Goal: Information Seeking & Learning: Learn about a topic

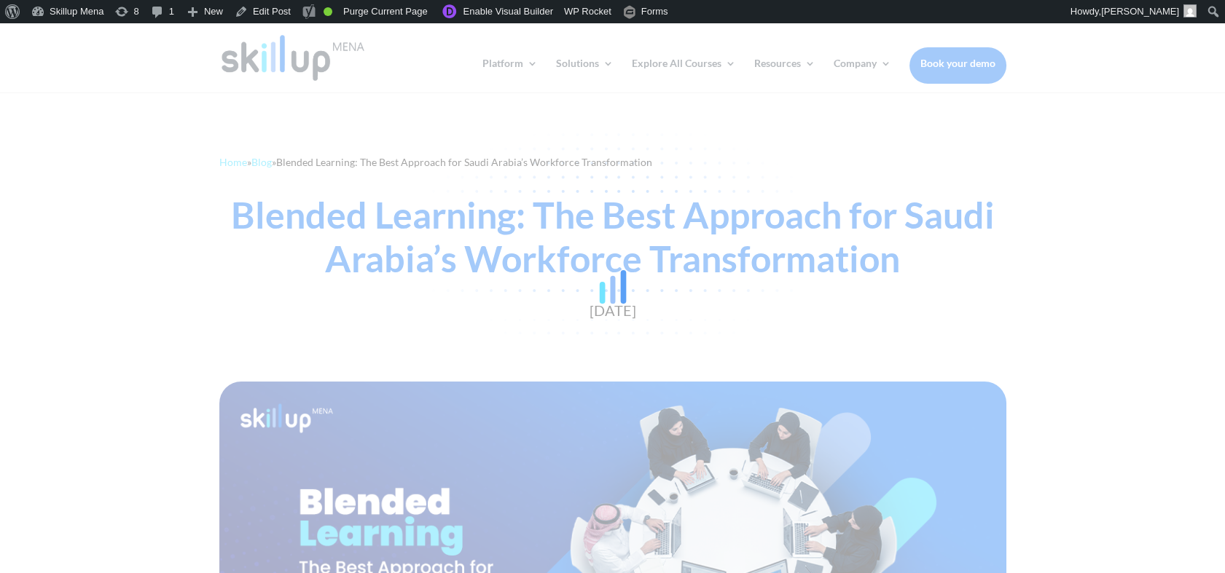
click at [1119, 169] on div at bounding box center [612, 286] width 1225 height 573
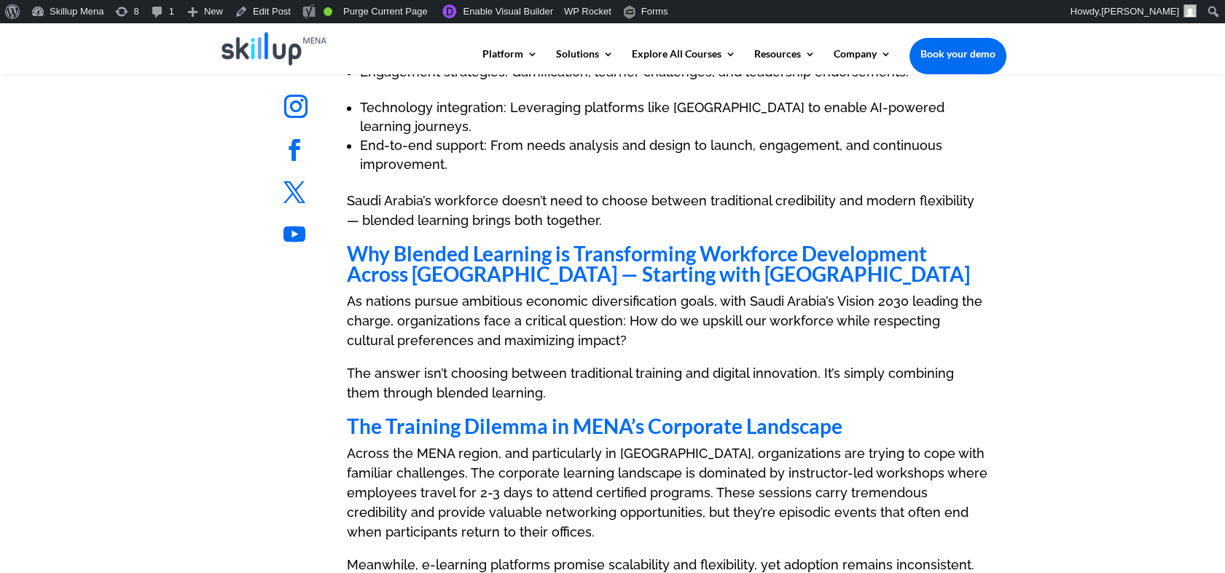
scroll to position [2267, 0]
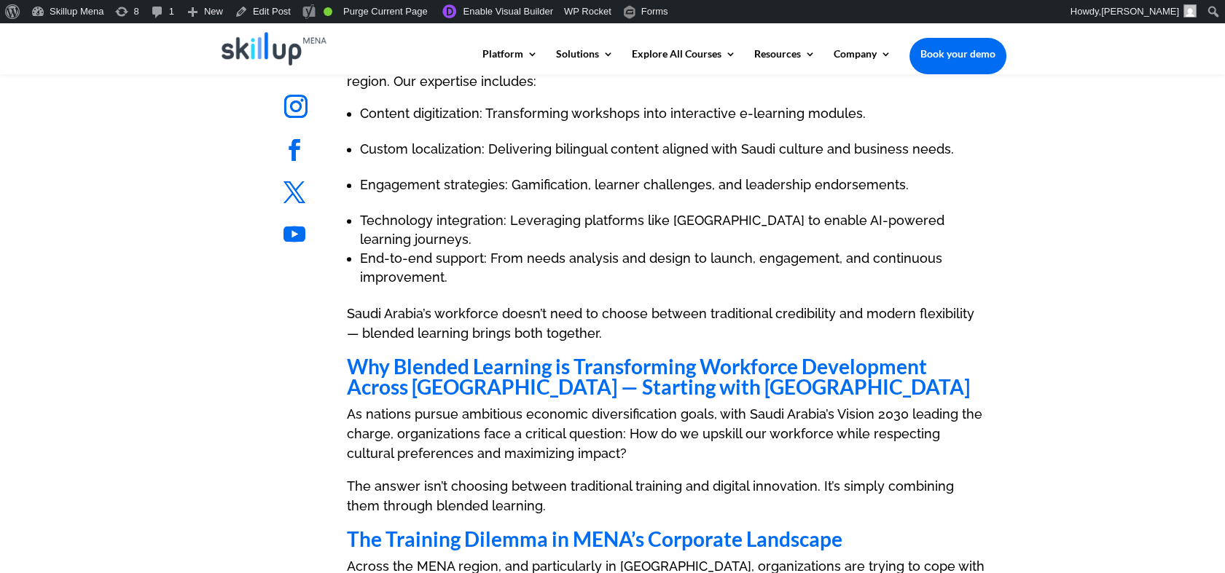
click at [529, 304] on p "Saudi Arabia’s workforce doesn’t need to choose between traditional credibility…" at bounding box center [667, 330] width 640 height 52
click at [495, 304] on p "Saudi Arabia’s workforce doesn’t need to choose between traditional credibility…" at bounding box center [667, 330] width 640 height 52
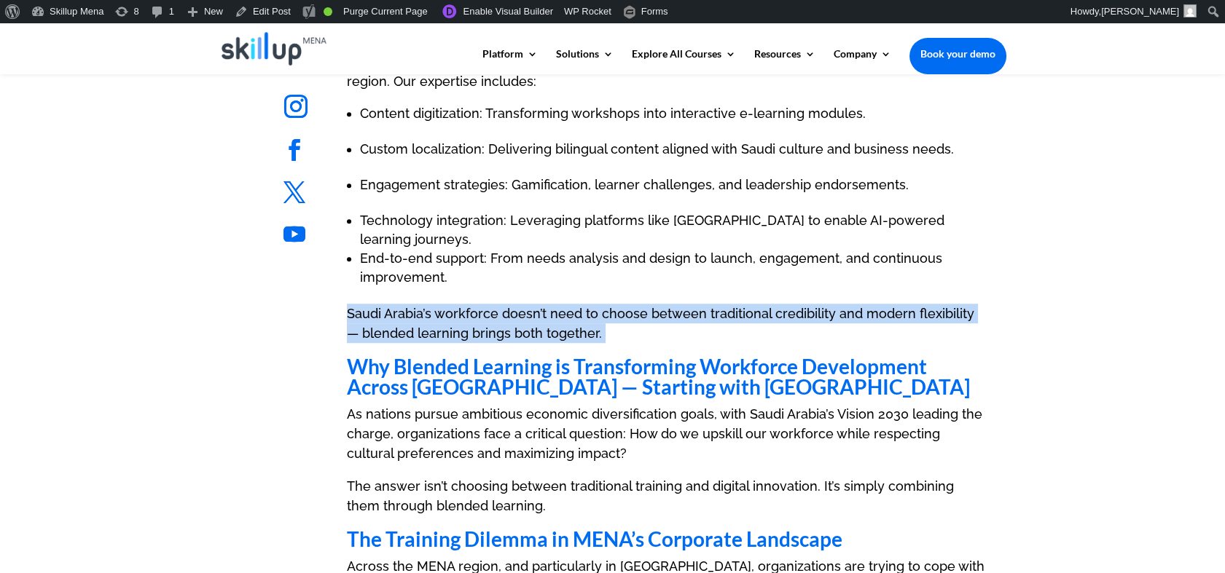
click at [495, 304] on p "Saudi Arabia’s workforce doesn’t need to choose between traditional credibility…" at bounding box center [667, 330] width 640 height 52
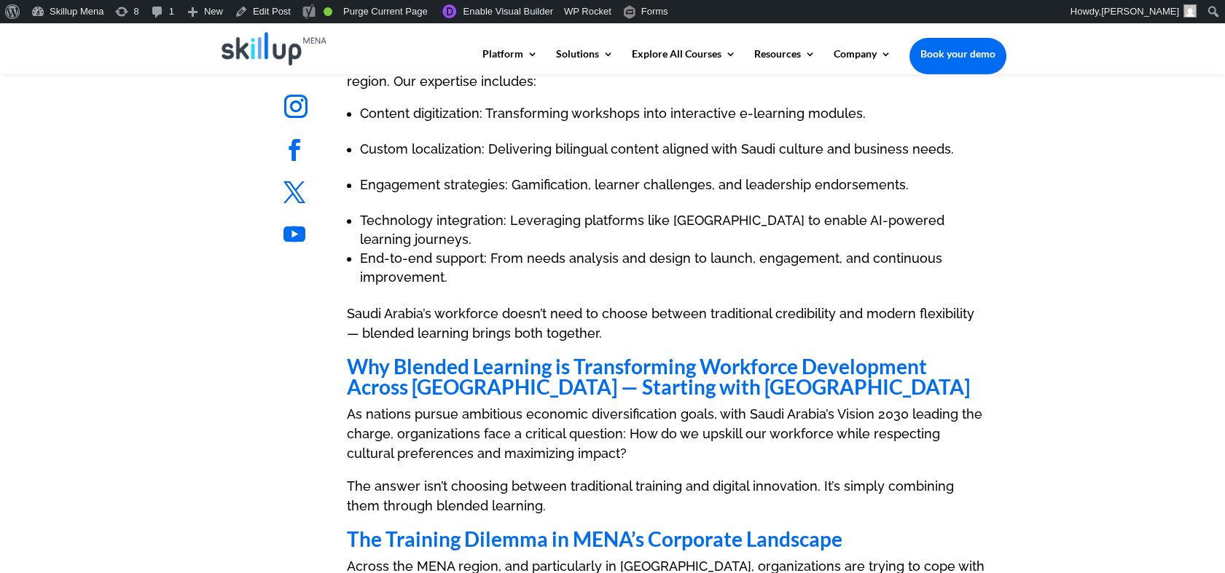
drag, startPoint x: 495, startPoint y: 231, endPoint x: 486, endPoint y: 278, distance: 47.6
click at [486, 356] on h2 "Why Blended Learning is Transforming Workforce Development Across [GEOGRAPHIC_D…" at bounding box center [667, 380] width 640 height 48
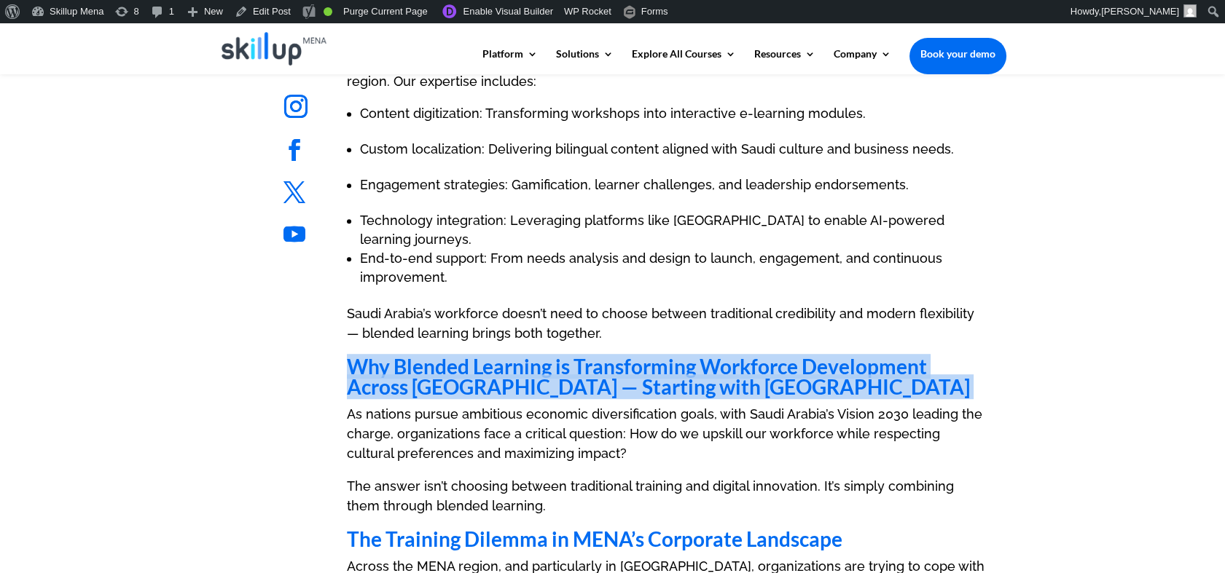
click at [486, 356] on h2 "Why Blended Learning is Transforming Workforce Development Across [GEOGRAPHIC_D…" at bounding box center [667, 380] width 640 height 48
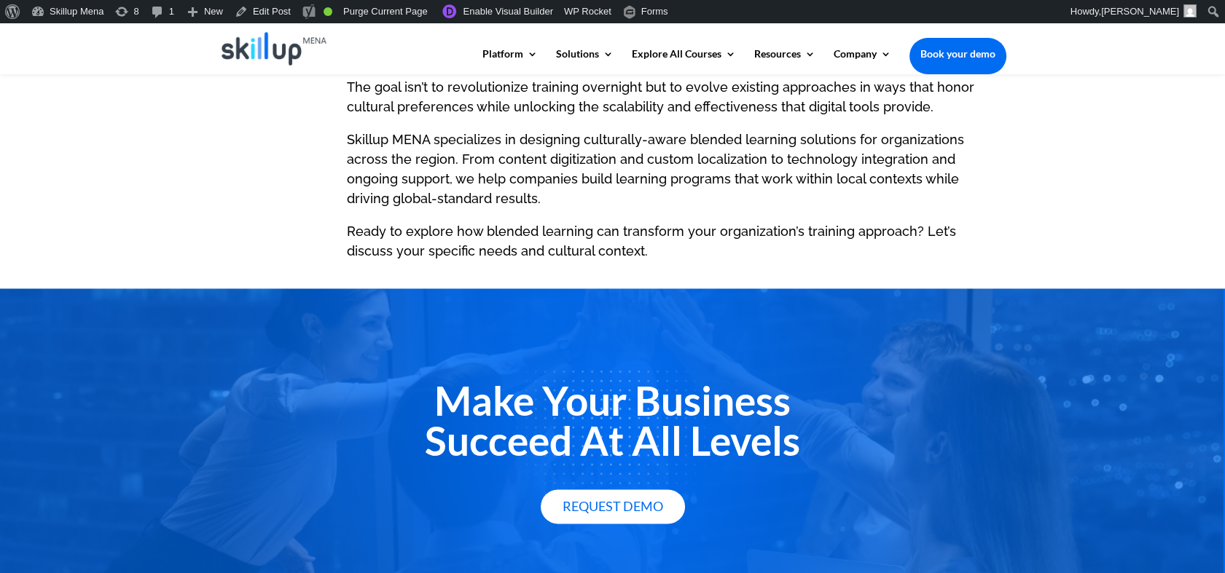
scroll to position [4959, 0]
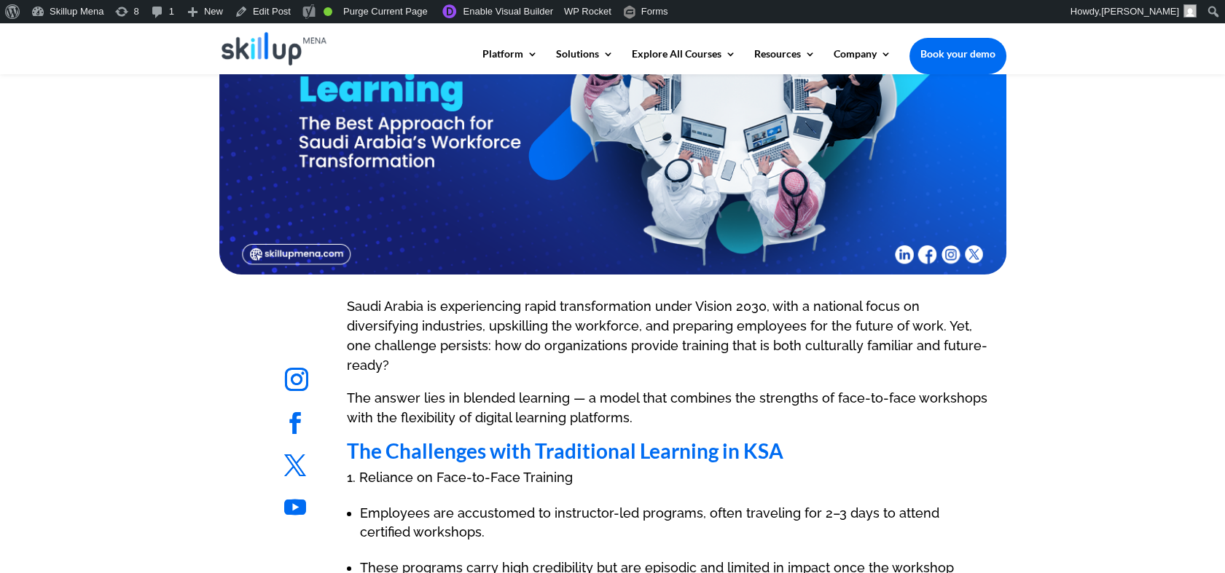
click at [927, 268] on img at bounding box center [612, 105] width 787 height 337
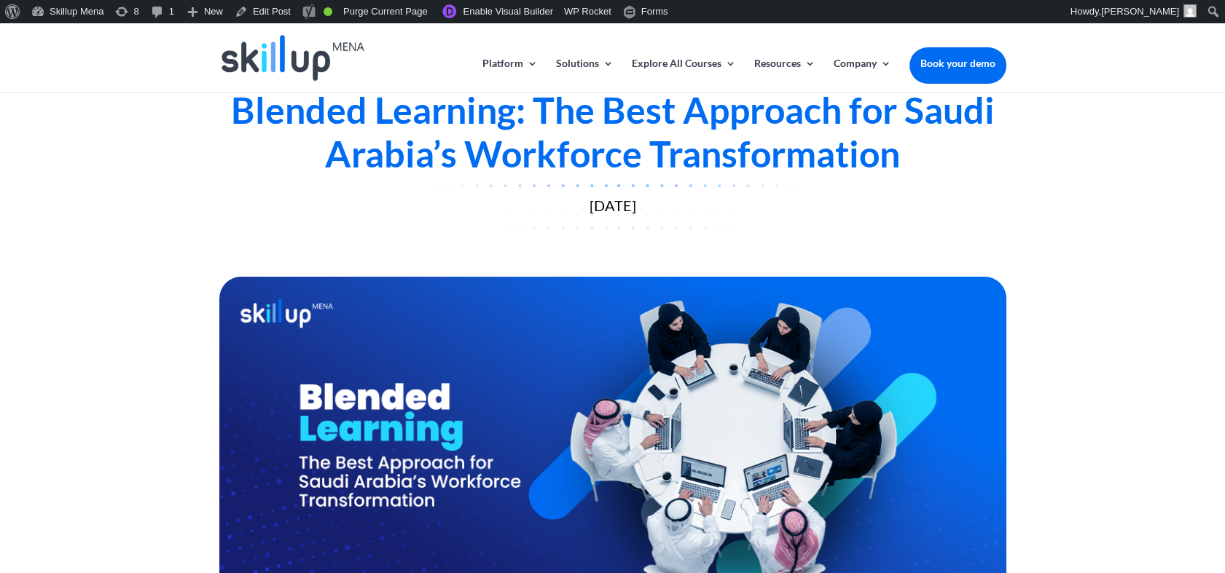
scroll to position [0, 0]
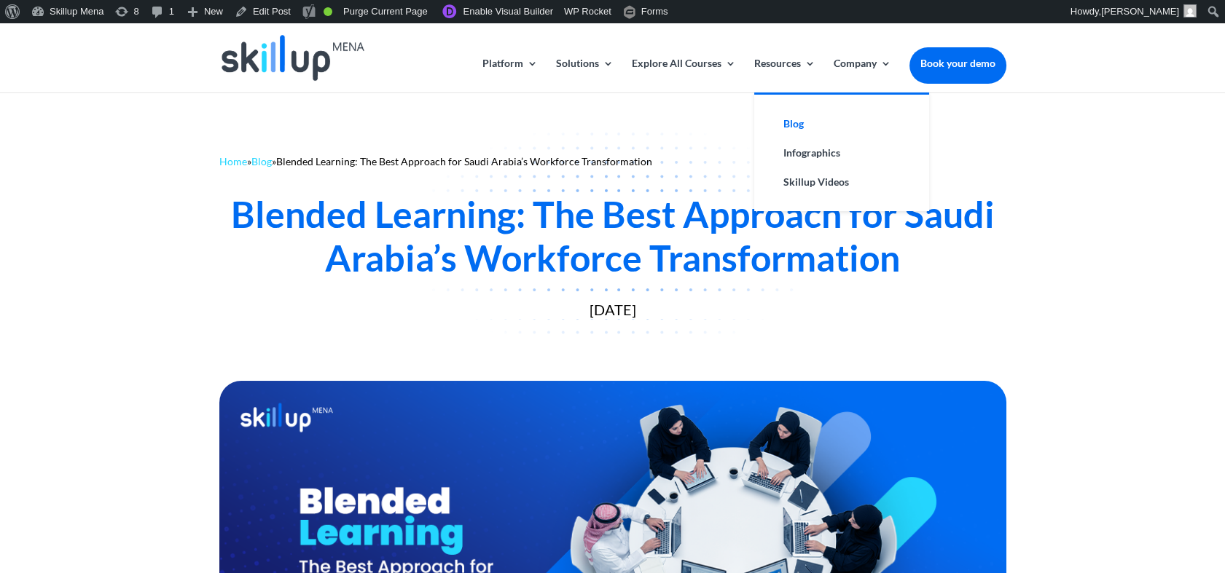
click at [795, 124] on link "Blog" at bounding box center [842, 123] width 146 height 29
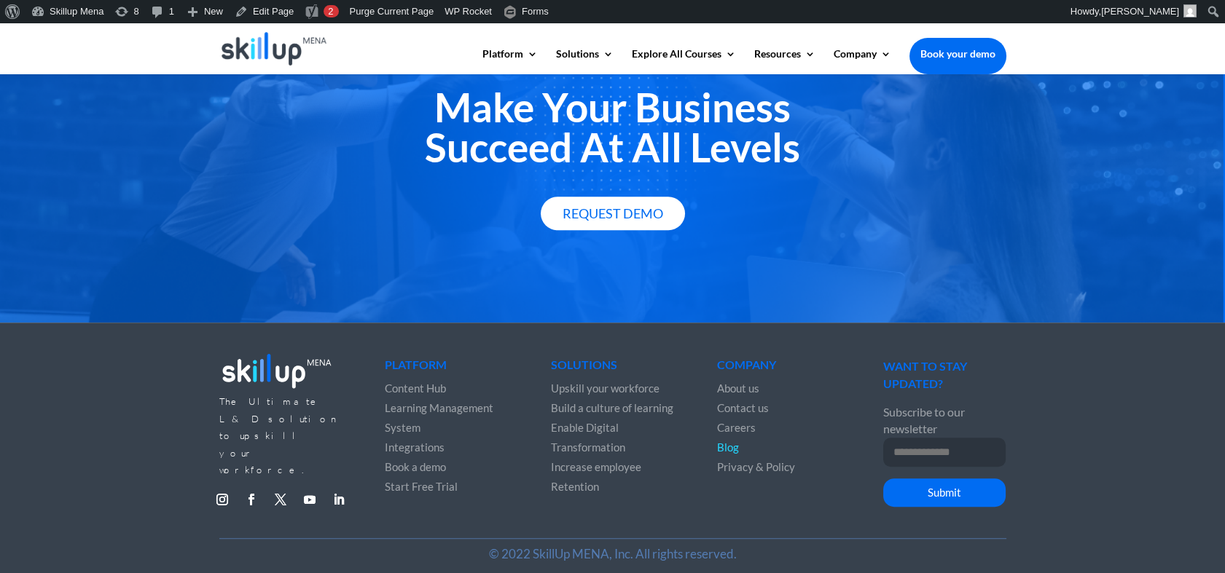
scroll to position [1979, 0]
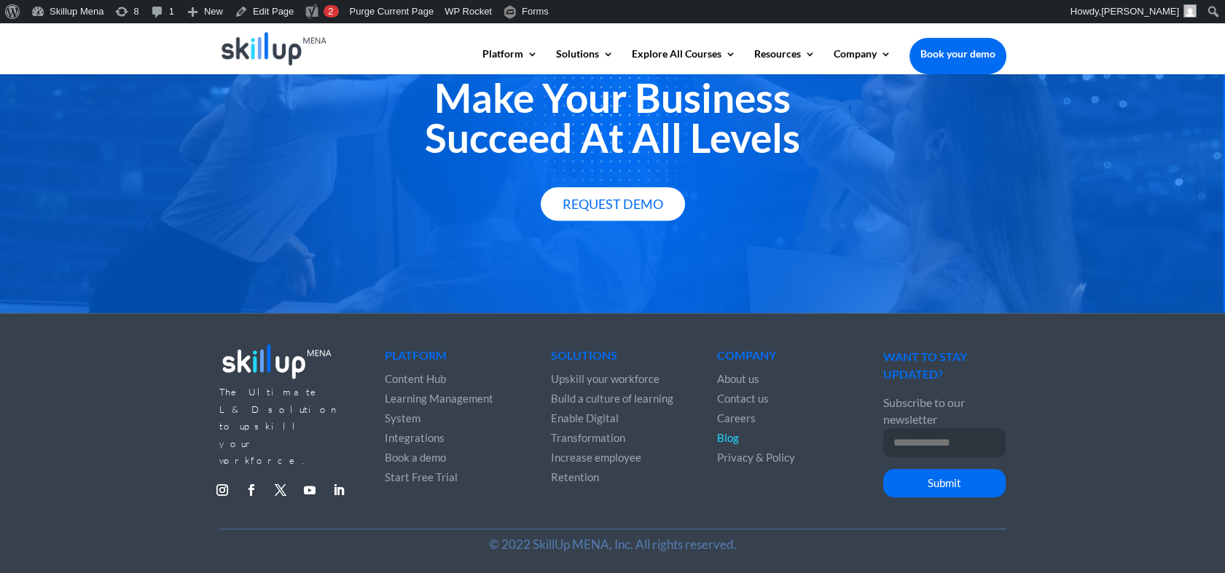
click at [904, 399] on p "Subscribe to our newsletter" at bounding box center [944, 411] width 122 height 34
click at [905, 401] on p "Subscribe to our newsletter" at bounding box center [944, 411] width 122 height 34
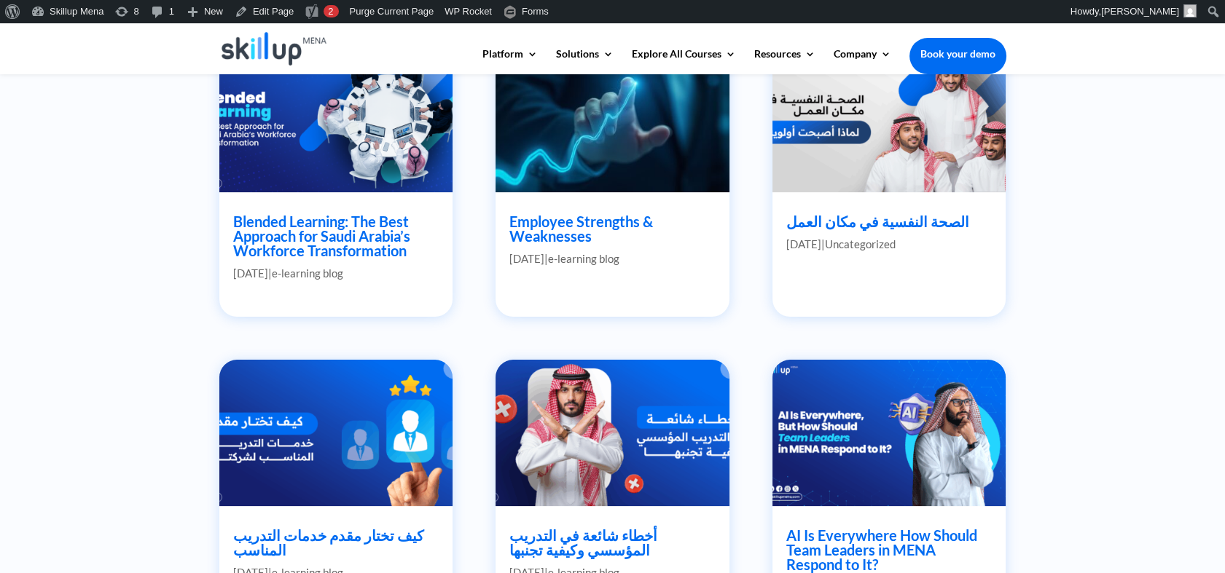
scroll to position [729, 0]
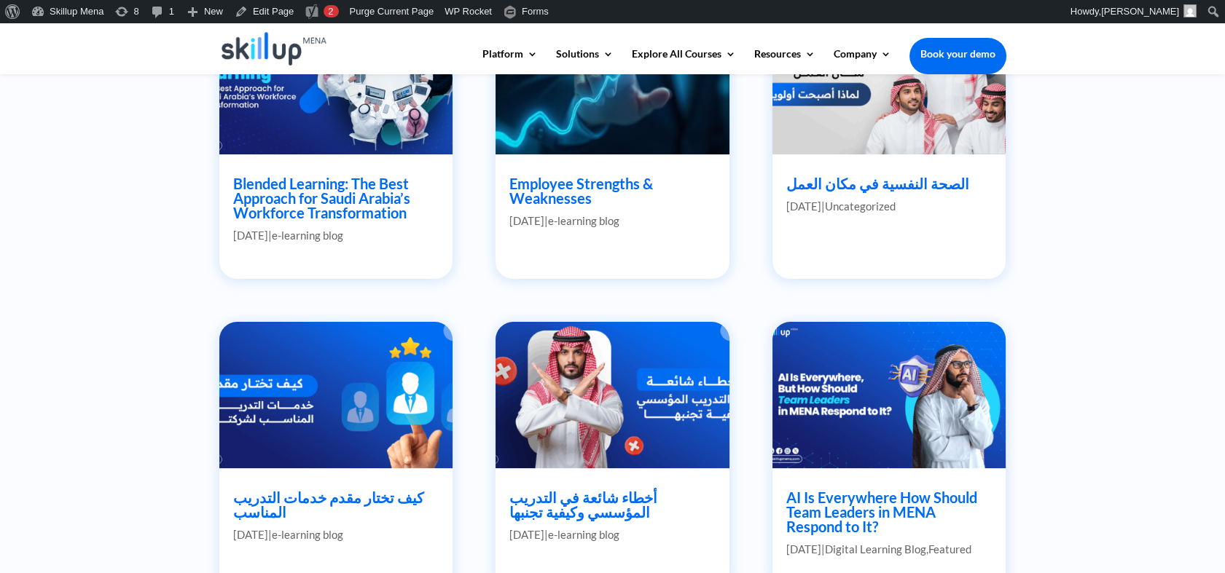
click at [391, 192] on link "Blended Learning: The Best Approach for Saudi Arabia’s Workforce Transformation" at bounding box center [321, 198] width 177 height 47
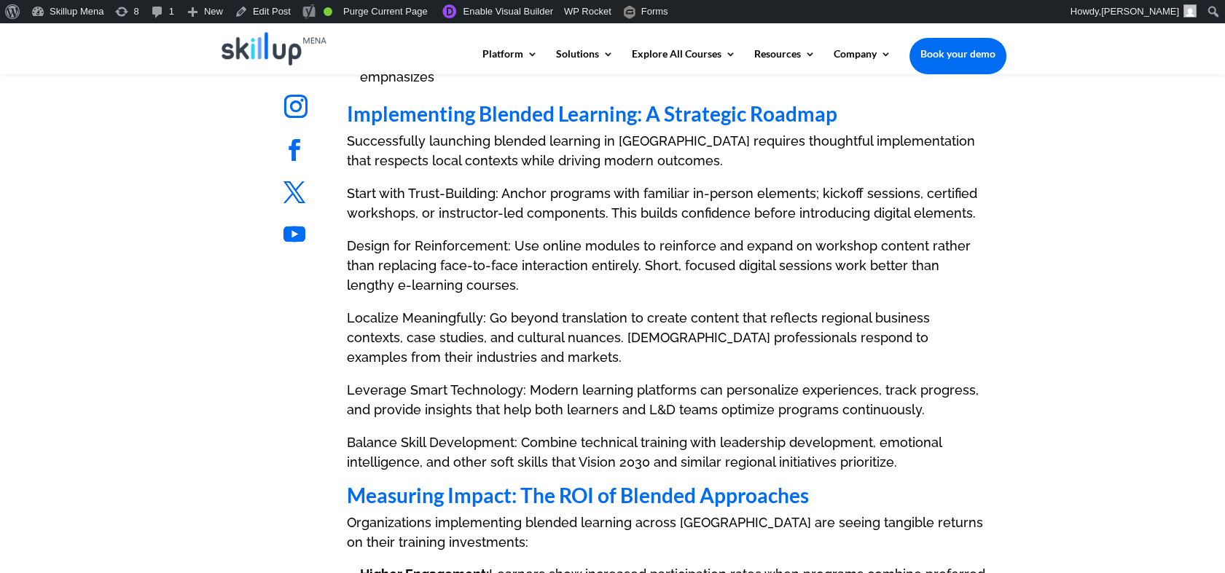
scroll to position [3900, 0]
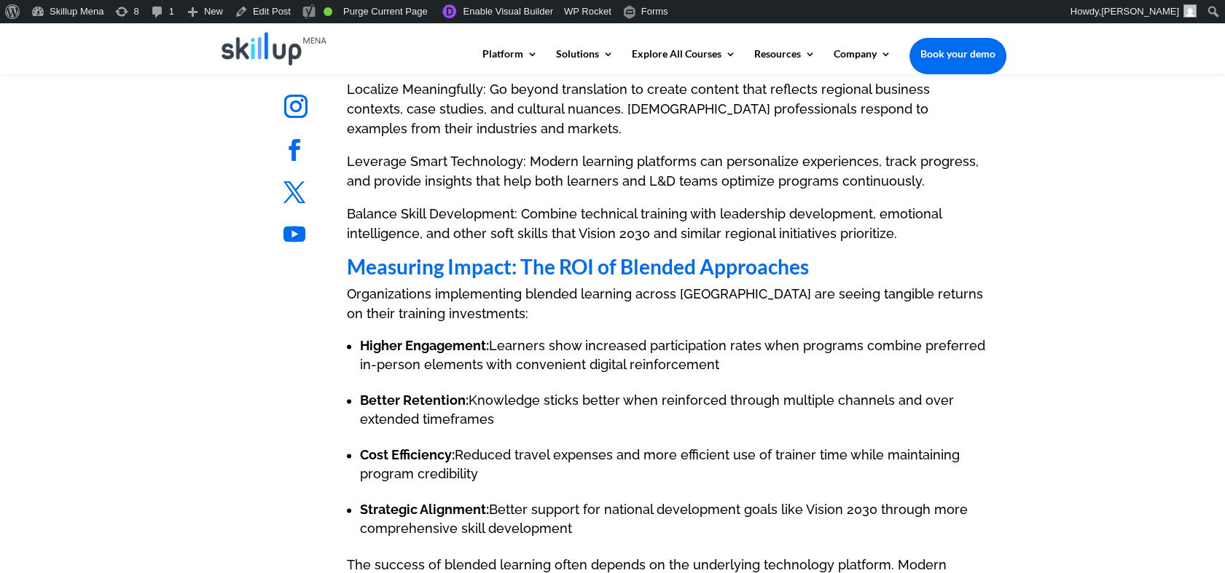
drag, startPoint x: 925, startPoint y: 216, endPoint x: 914, endPoint y: 213, distance: 12.2
click at [922, 337] on li "Higher Engagement: Learners show increased participation rates when programs co…" at bounding box center [673, 356] width 627 height 38
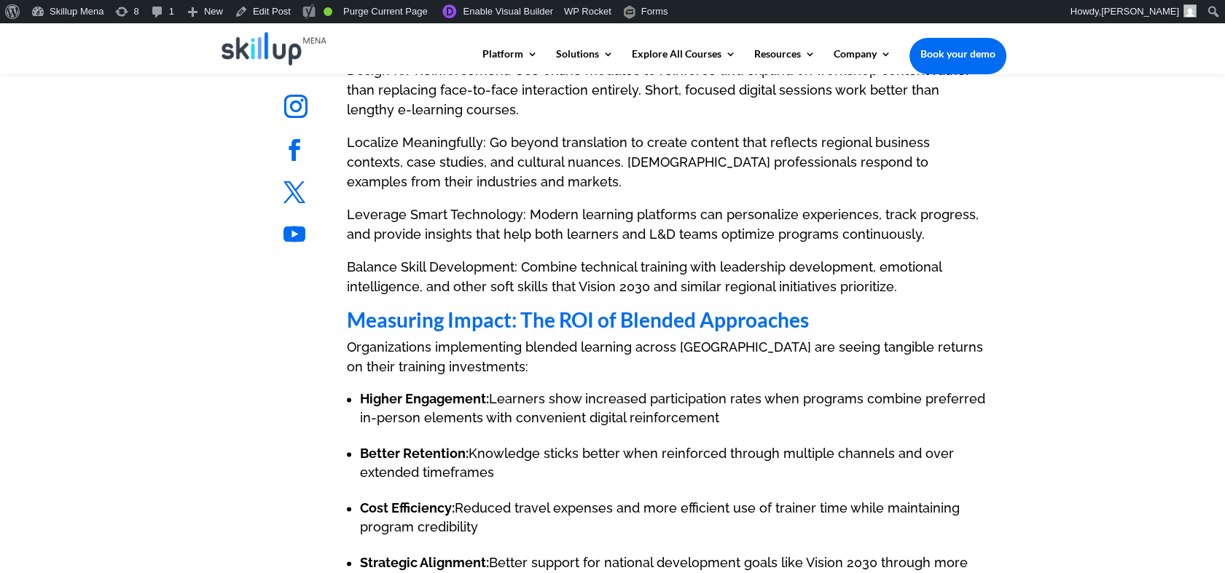
click at [518, 499] on li "Cost Efficiency: Reduced travel expenses and more efficient use of trainer time…" at bounding box center [673, 518] width 627 height 38
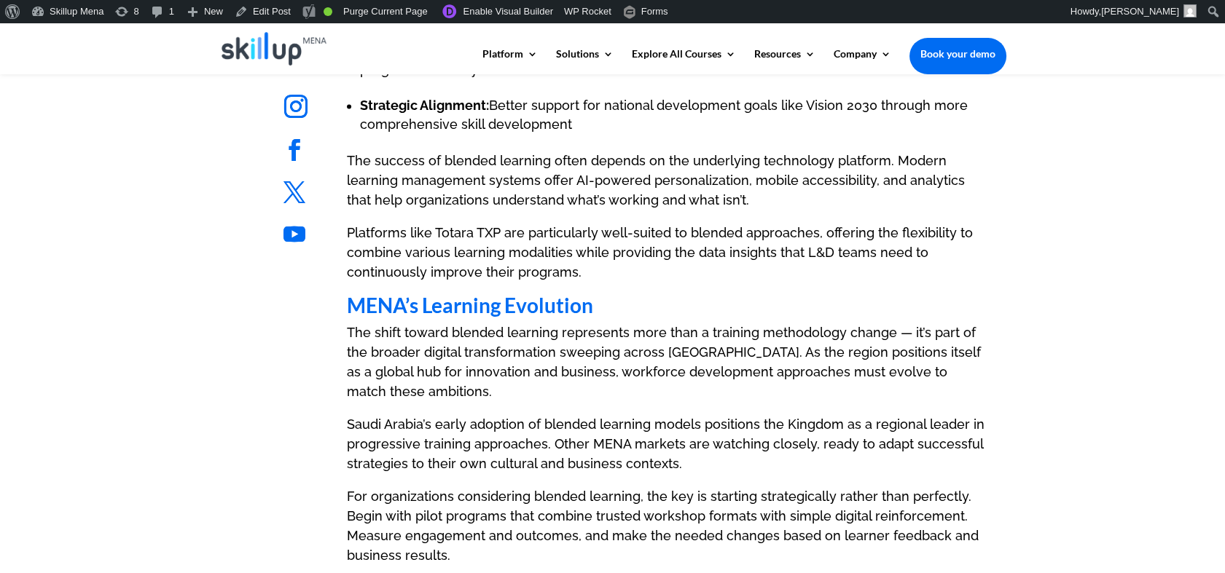
scroll to position [4311, 0]
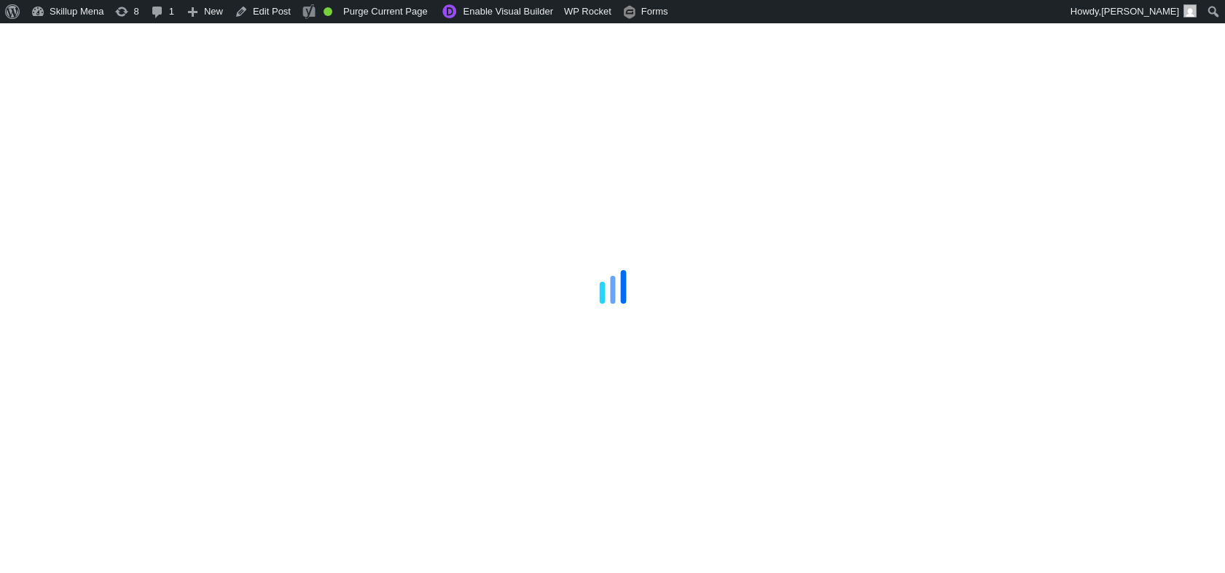
scroll to position [4311, 0]
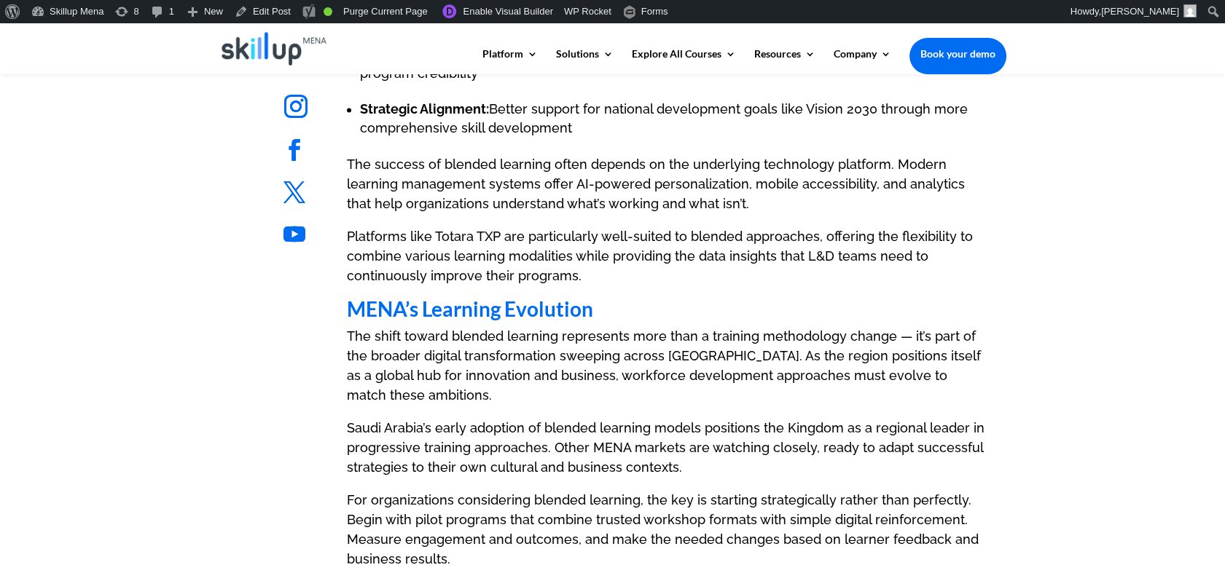
click at [584, 418] on p "Saudi Arabia’s early adoption of blended learning models positions the Kingdom …" at bounding box center [667, 454] width 640 height 72
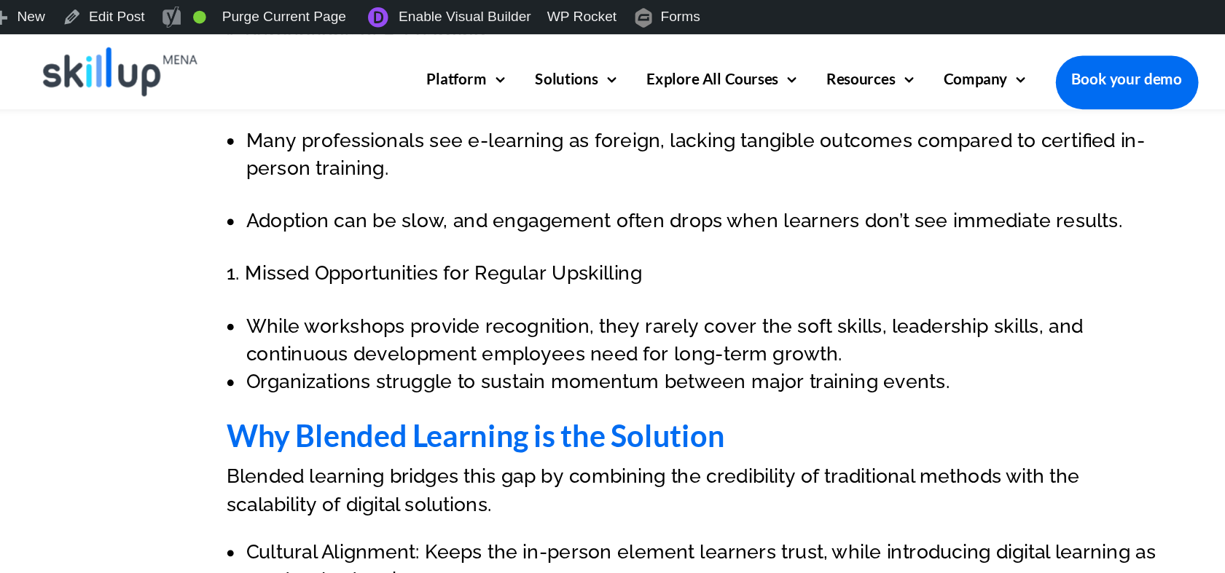
scroll to position [0, 0]
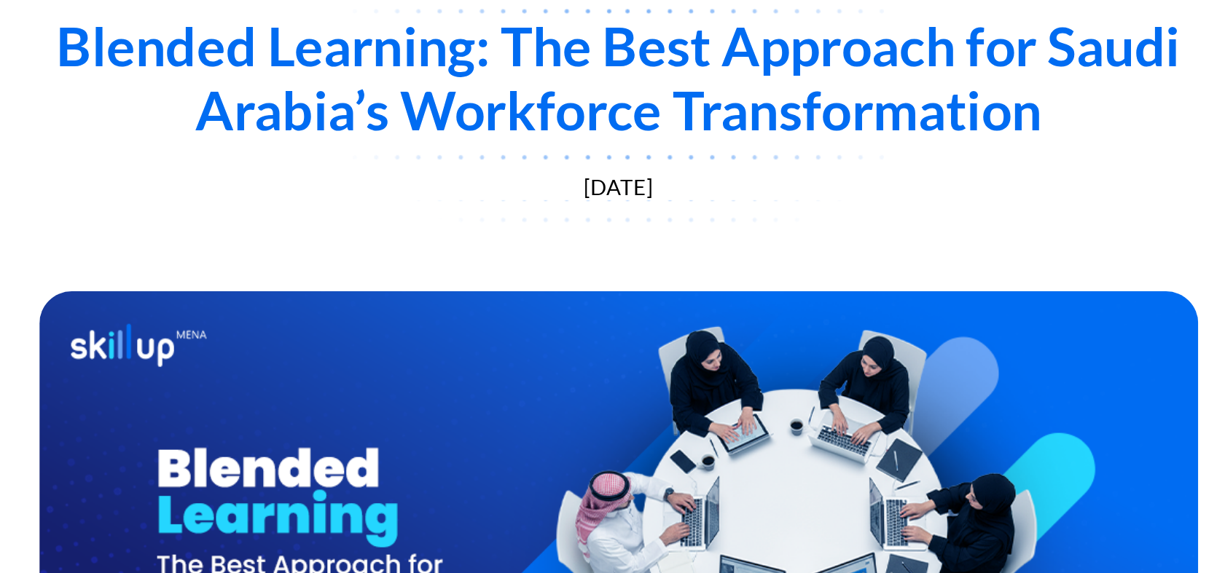
click at [461, 245] on div "Blended Learning: The Best Approach for Saudi Arabia’s Workforce Transformation" at bounding box center [612, 235] width 787 height 87
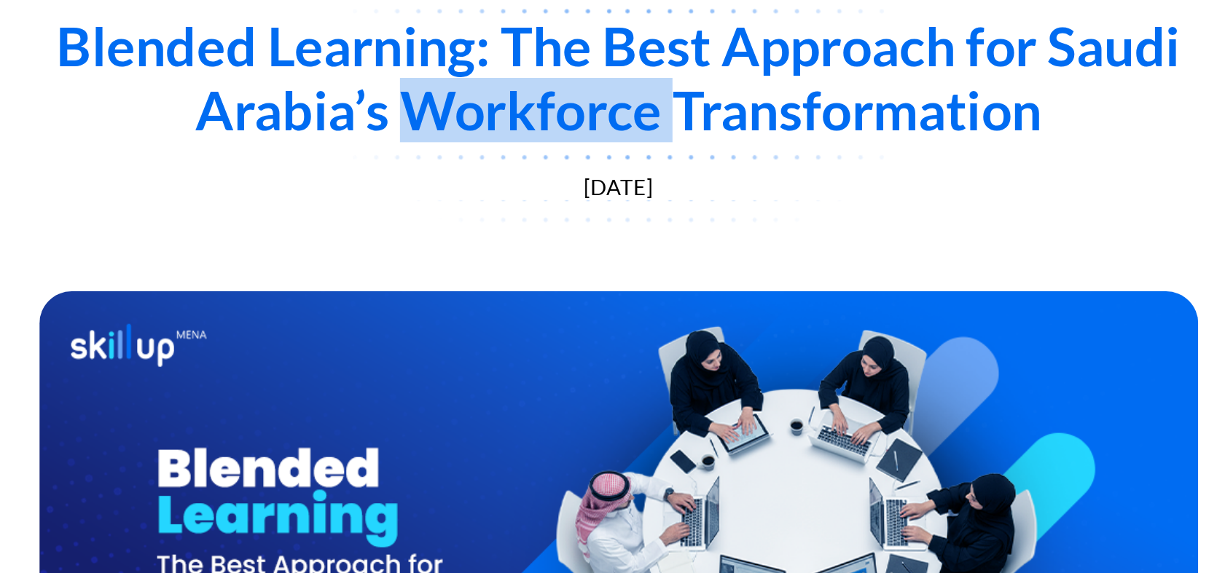
click at [461, 245] on div "Blended Learning: The Best Approach for Saudi Arabia’s Workforce Transformation" at bounding box center [612, 235] width 787 height 87
drag, startPoint x: 461, startPoint y: 245, endPoint x: 654, endPoint y: 330, distance: 211.7
click at [464, 245] on div "Blended Learning: The Best Approach for Saudi Arabia’s Workforce Transformation" at bounding box center [612, 235] width 787 height 87
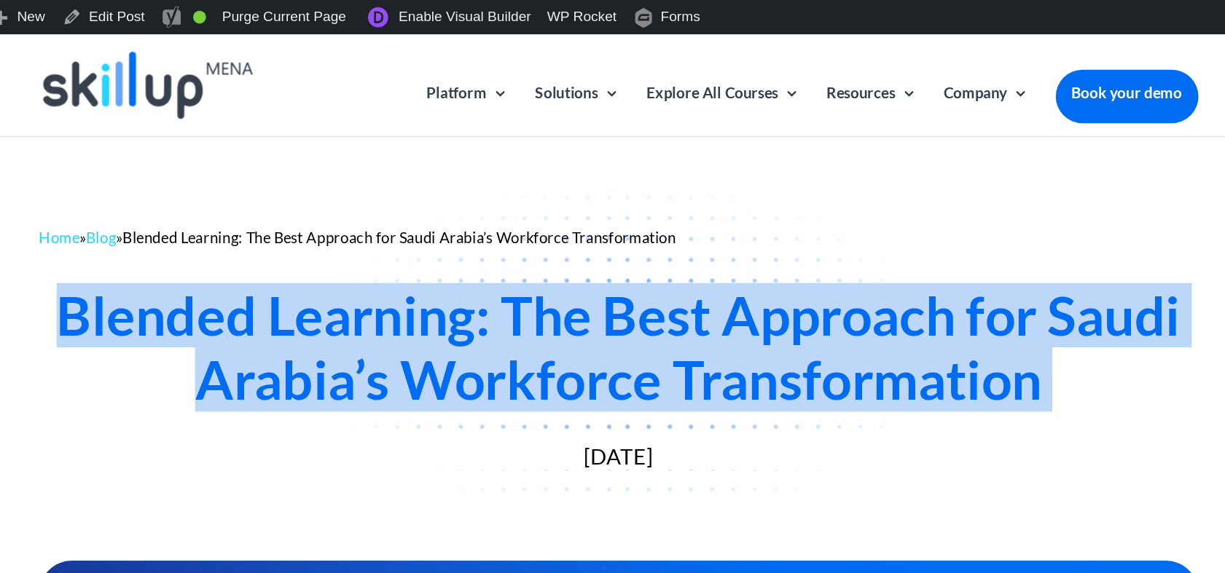
drag, startPoint x: 551, startPoint y: 242, endPoint x: 397, endPoint y: 267, distance: 155.7
click at [397, 267] on div "Blended Learning: The Best Approach for Saudi Arabia’s Workforce Transformation" at bounding box center [612, 235] width 787 height 87
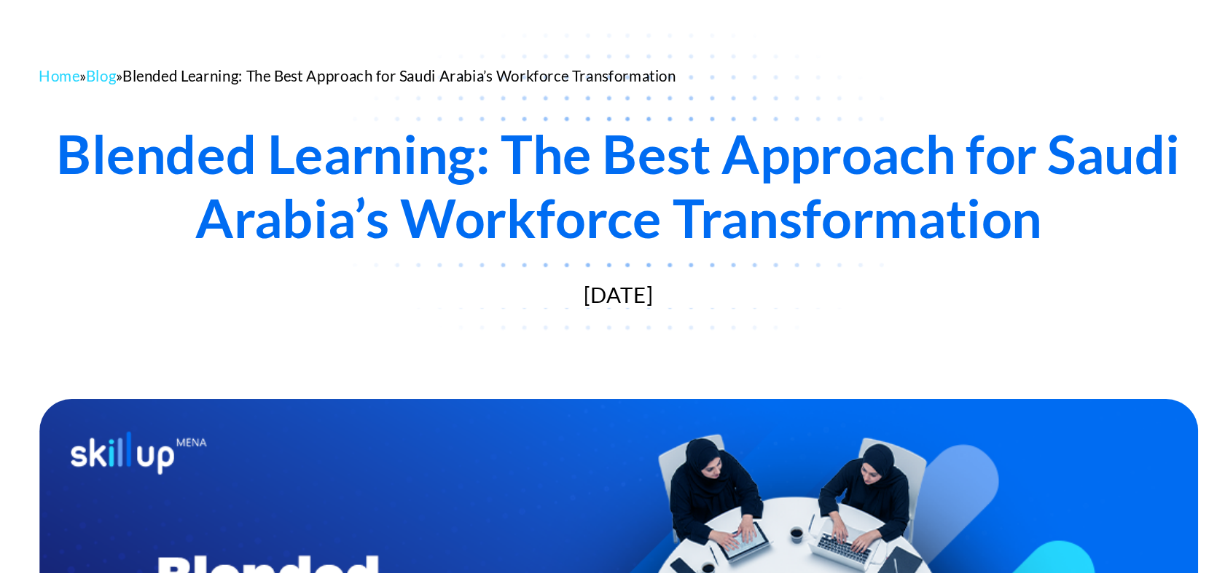
click at [892, 341] on div "Blended Learning: The Best Approach for Saudi Arabia’s Workforce Transformation…" at bounding box center [612, 256] width 787 height 174
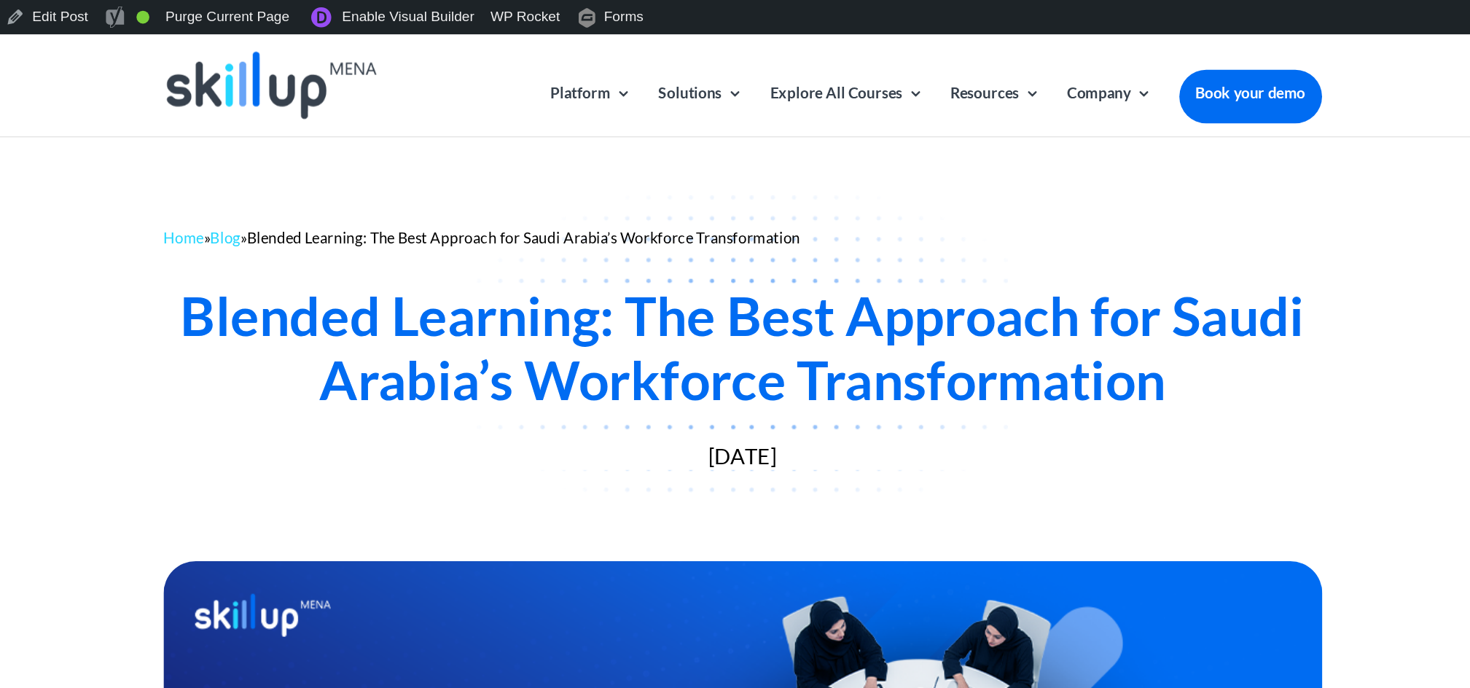
click at [563, 243] on div "Blended Learning: The Best Approach for Saudi Arabia’s Workforce Transformation" at bounding box center [735, 235] width 787 height 87
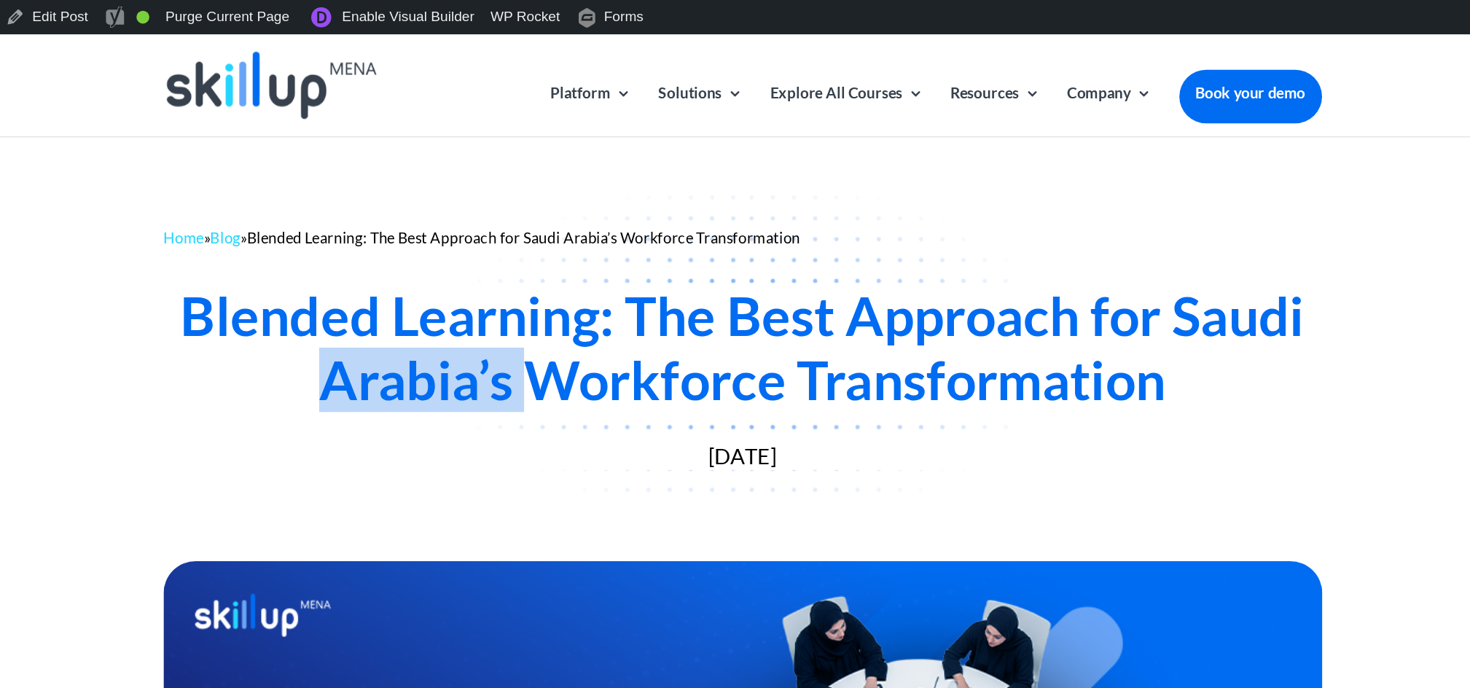
click at [563, 243] on div "Blended Learning: The Best Approach for Saudi Arabia’s Workforce Transformation" at bounding box center [735, 235] width 787 height 87
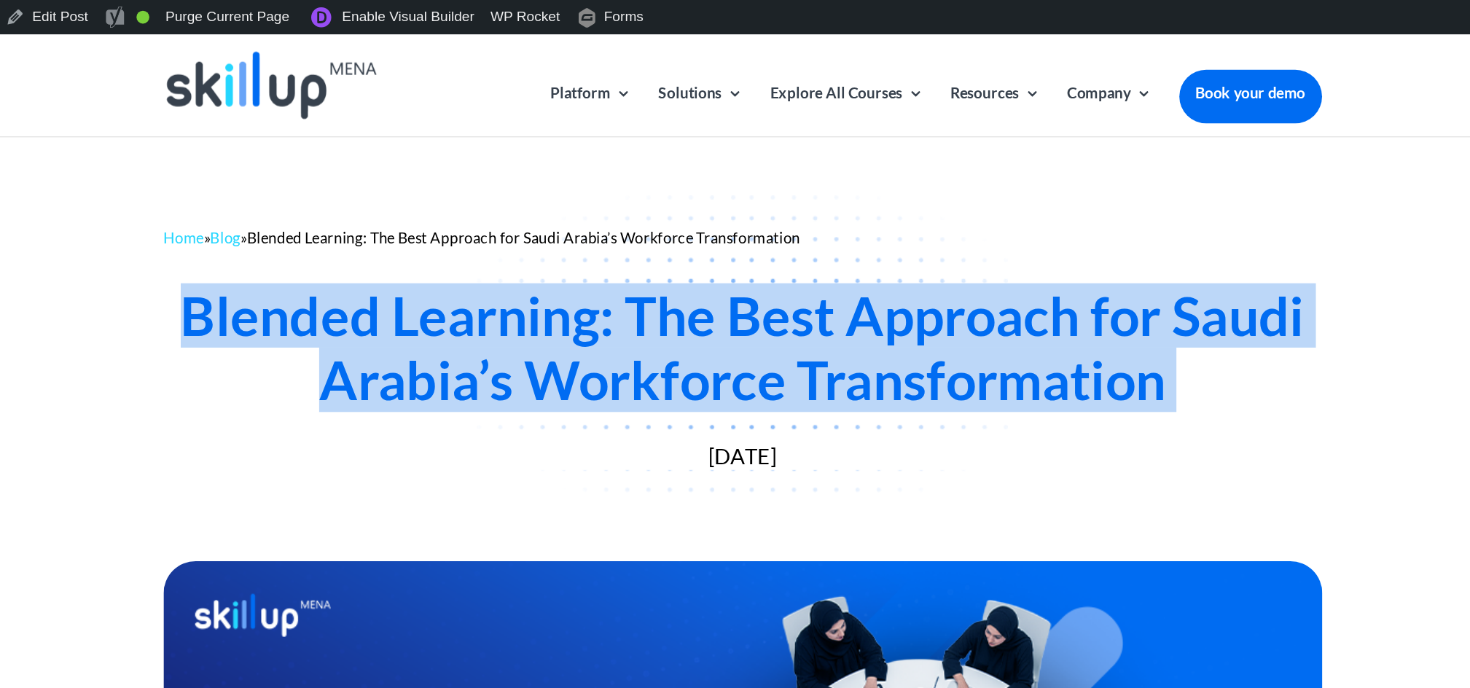
click at [563, 243] on div "Blended Learning: The Best Approach for Saudi Arabia’s Workforce Transformation" at bounding box center [735, 235] width 787 height 87
copy div "Blended Learning: The Best Approach for Saudi Arabia’s Workforce Transformation"
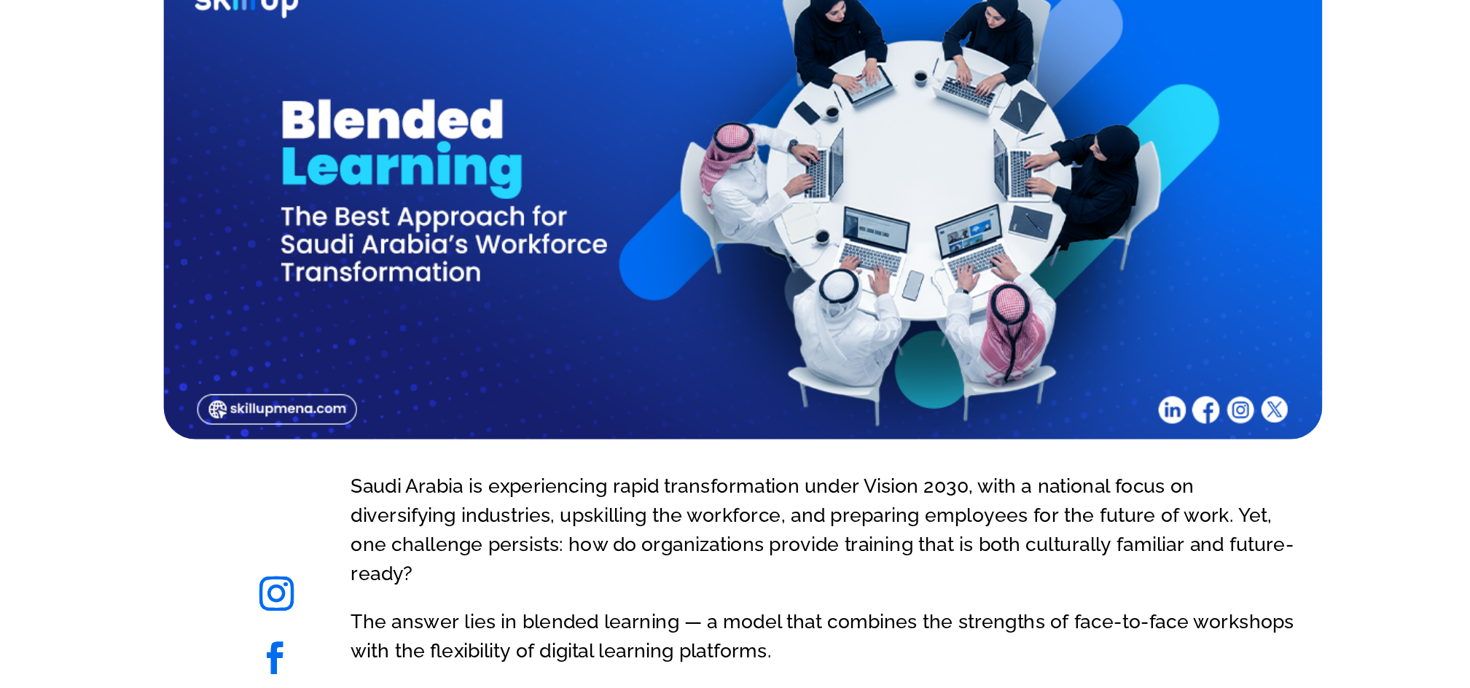
scroll to position [395, 0]
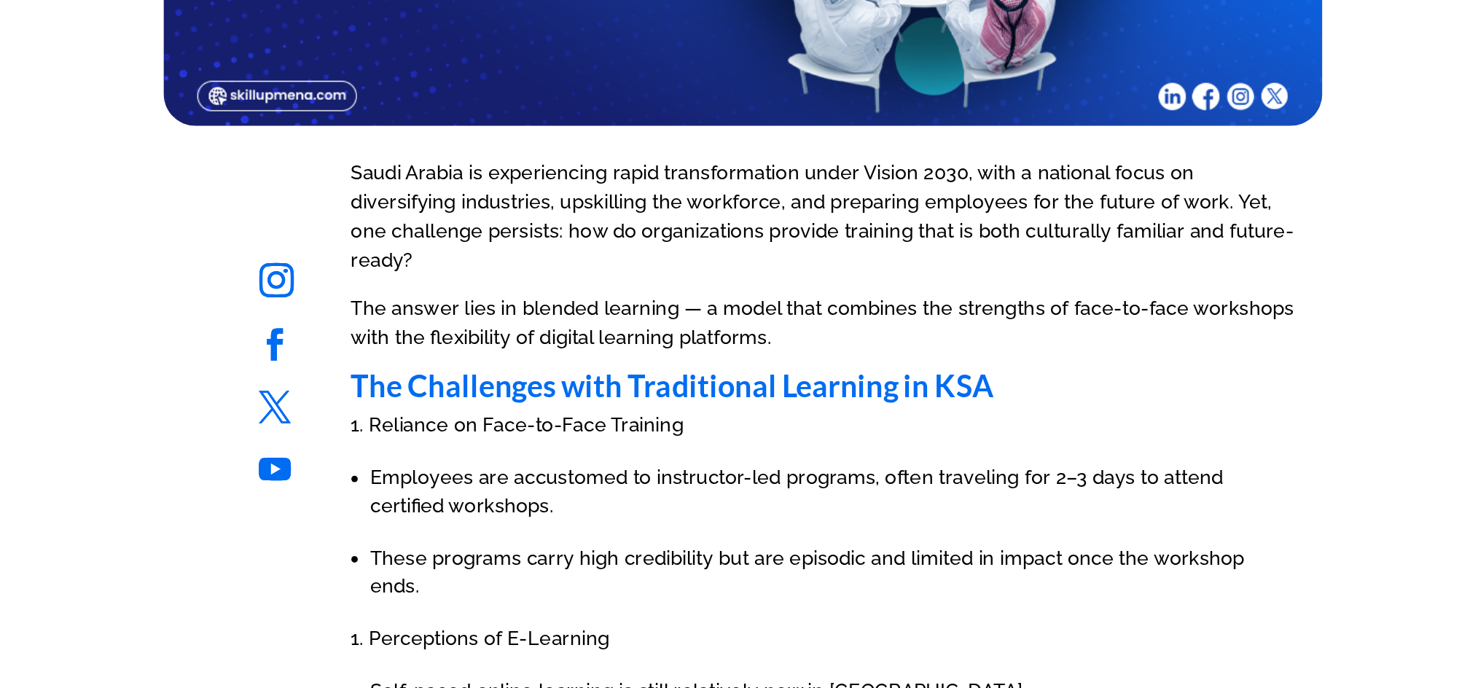
click at [550, 385] on p "Saudi Arabia is experiencing rapid transformation under Vision 2030, with a nat…" at bounding box center [789, 373] width 640 height 92
click at [462, 344] on ul "Follow" at bounding box center [459, 388] width 126 height 101
click at [471, 336] on p "Saudi Arabia is experiencing rapid transformation under Vision 2030, with a nat…" at bounding box center [789, 373] width 640 height 92
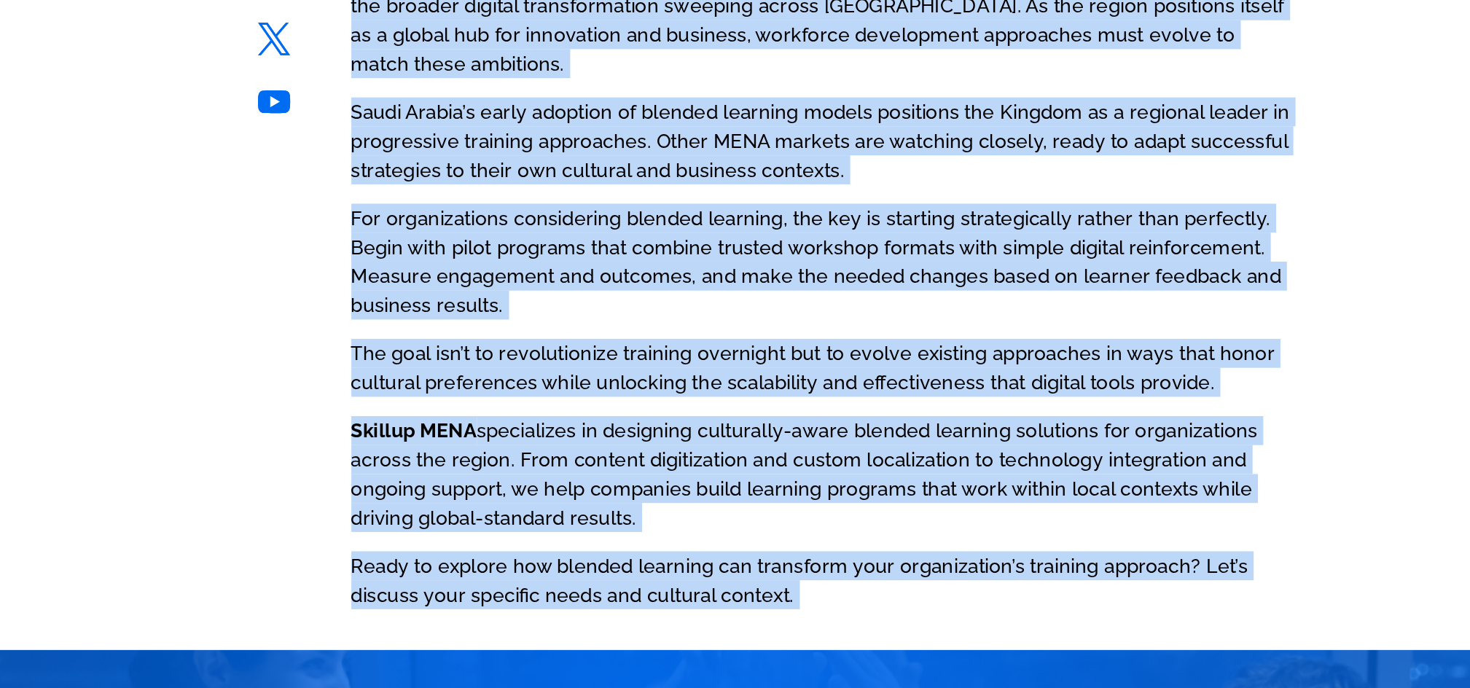
scroll to position [4487, 0]
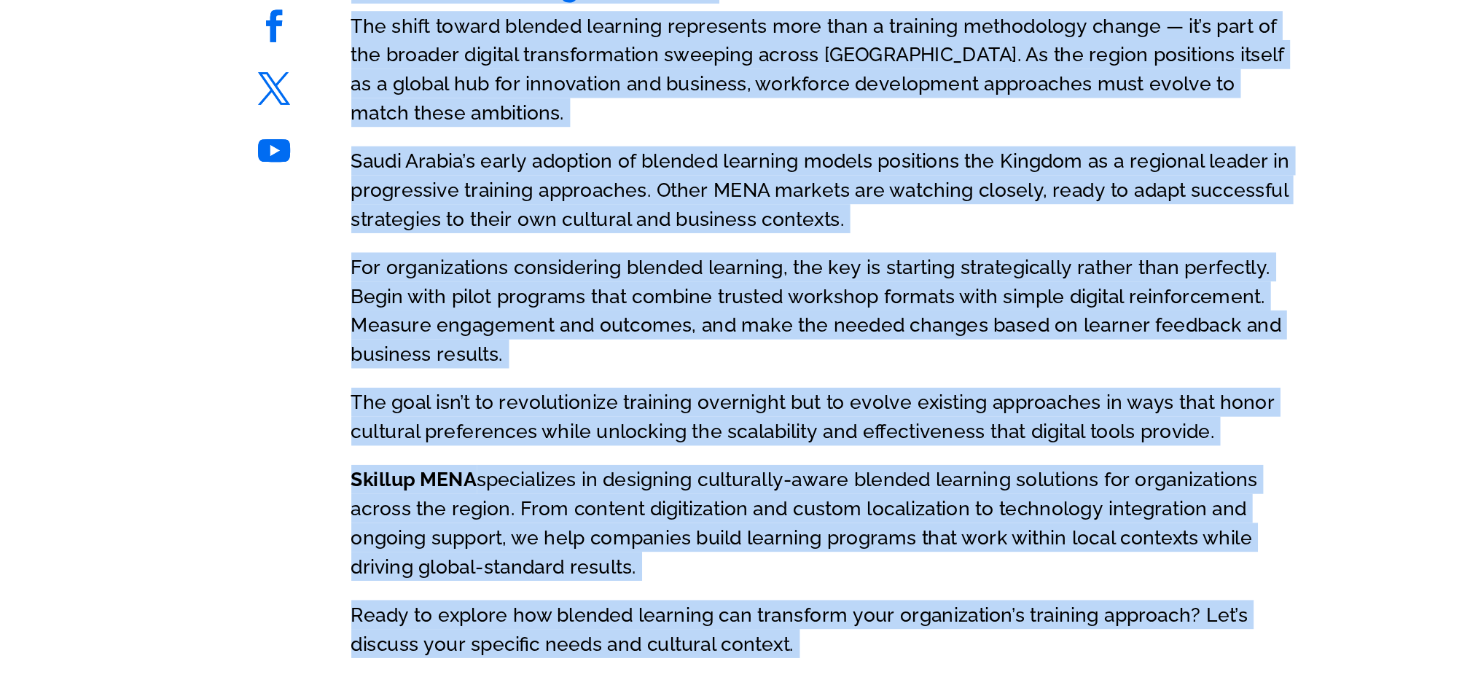
drag, startPoint x: 471, startPoint y: 336, endPoint x: 676, endPoint y: 459, distance: 238.9
copy div "Lorem Ipsumd si ametconsecte adipi elitseddoeiusm tempo Incidi 4324, utla e dol…"
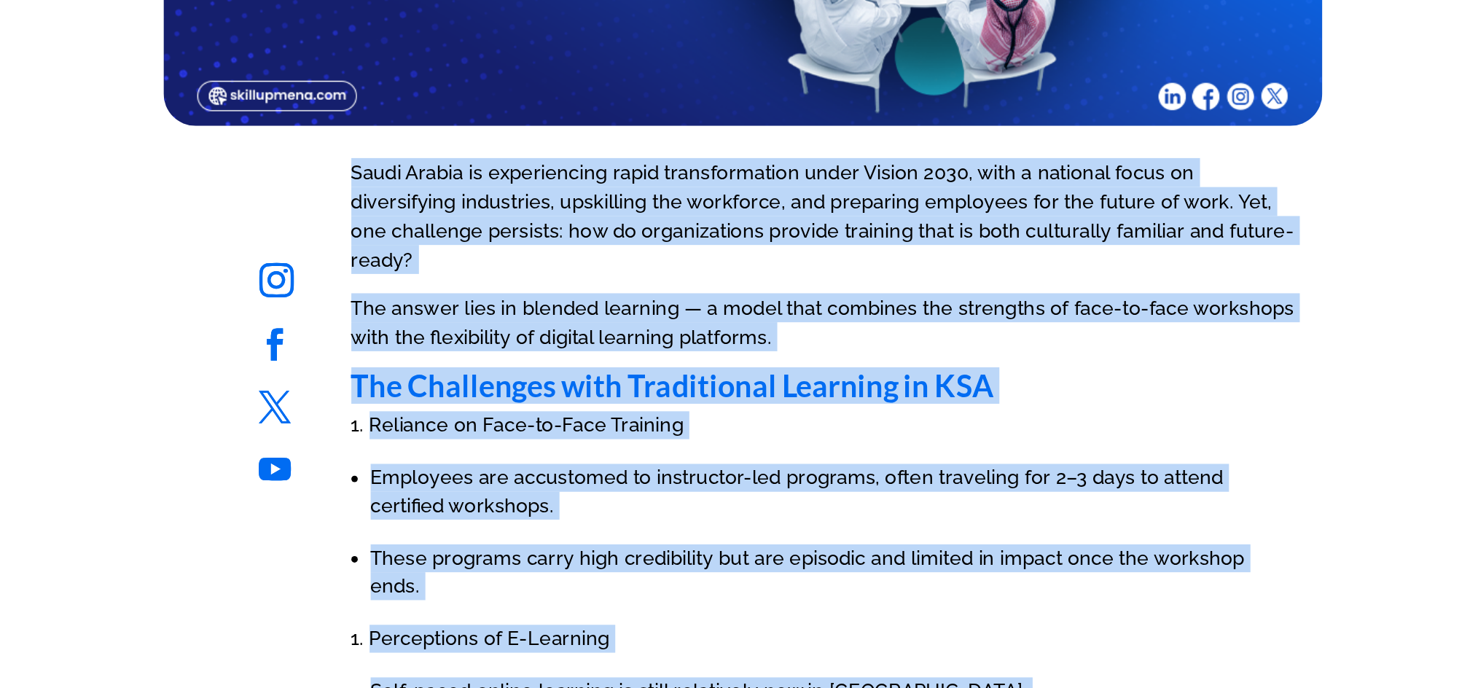
scroll to position [461, 0]
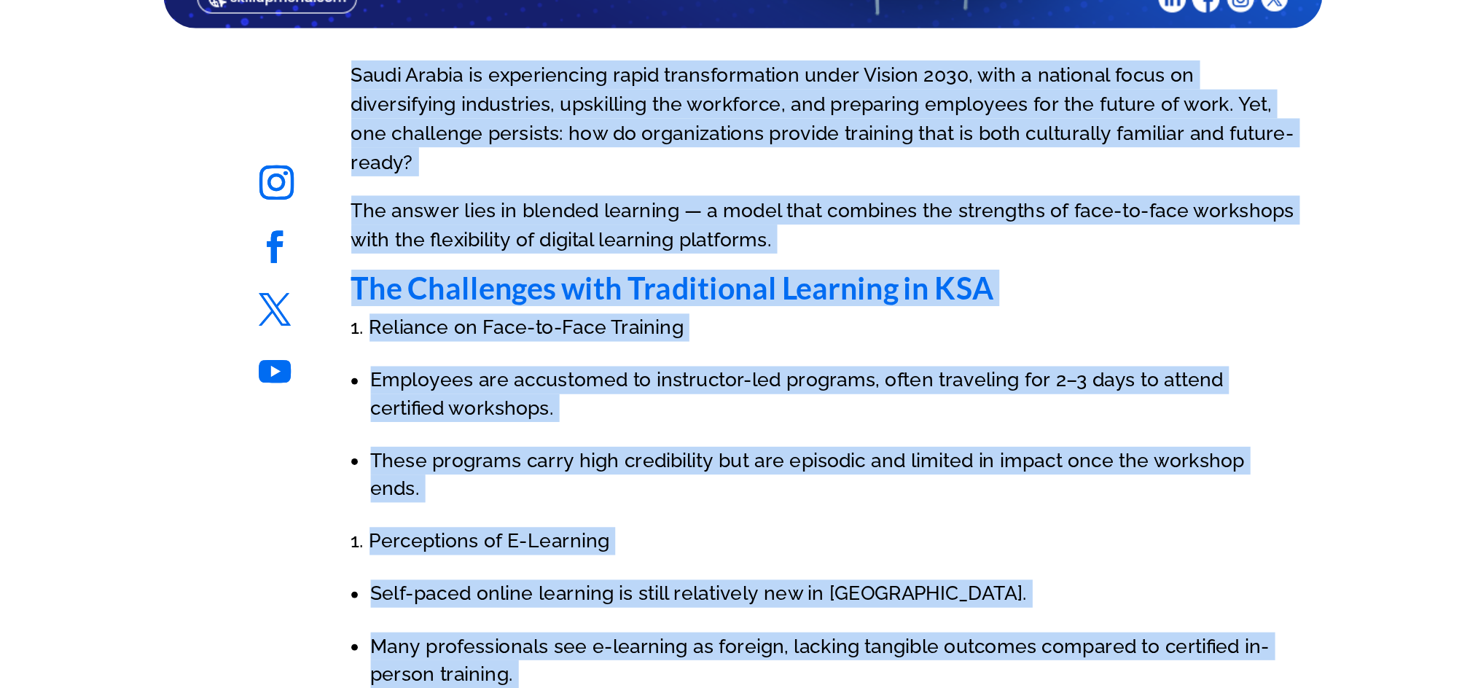
copy div "Lorem Ipsumd si ametconsecte adipi elitseddoeiusm tempo Incidi 4324, utla e dol…"
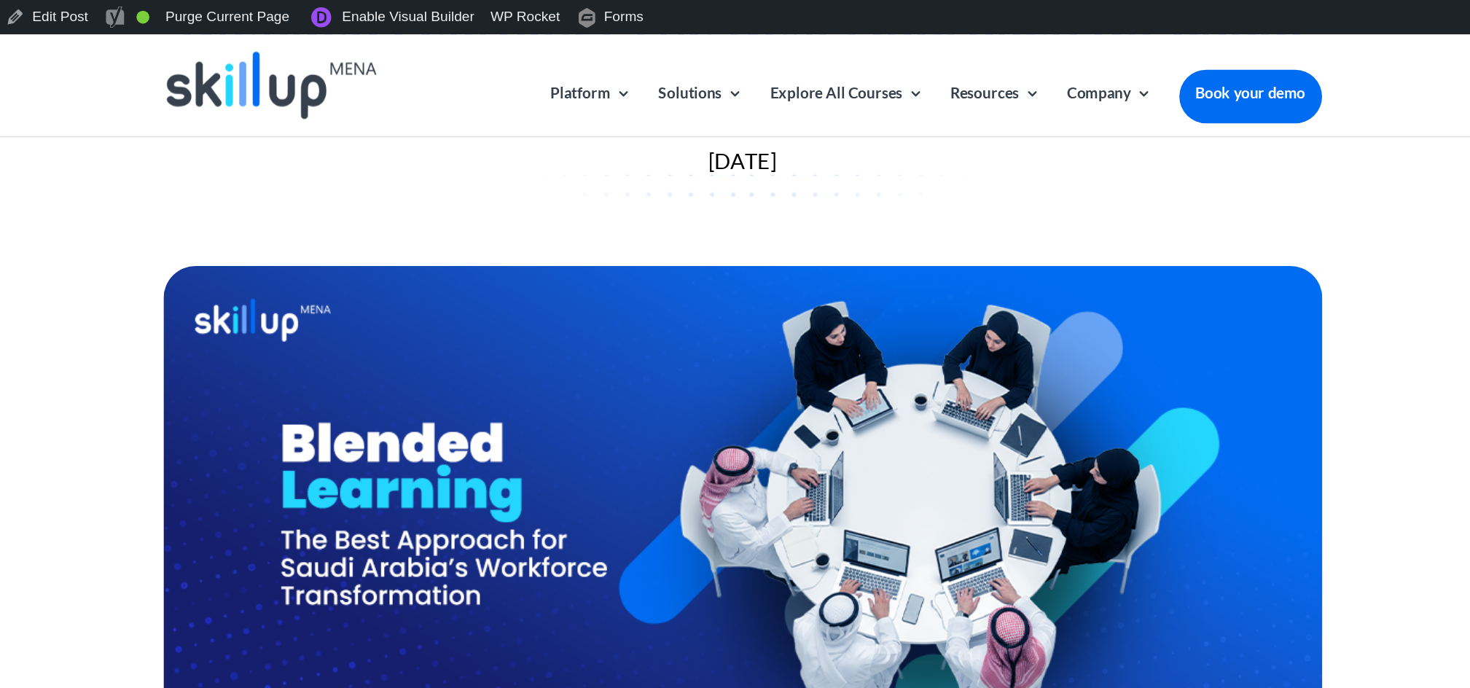
scroll to position [0, 0]
